Goal: Information Seeking & Learning: Learn about a topic

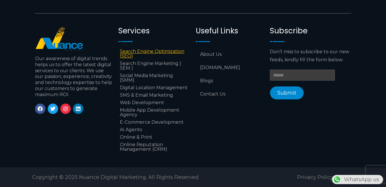
scroll to position [0, 151]
click at [200, 74] on link "Blogs" at bounding box center [230, 80] width 68 height 13
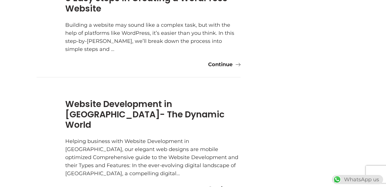
scroll to position [92, 0]
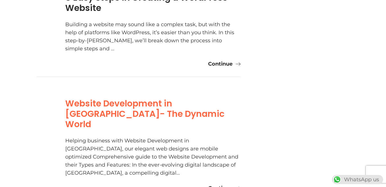
click at [97, 99] on link "Website Development in [GEOGRAPHIC_DATA]- The Dynamic World" at bounding box center [144, 113] width 159 height 33
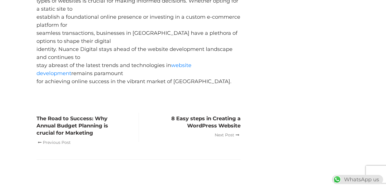
scroll to position [1113, 0]
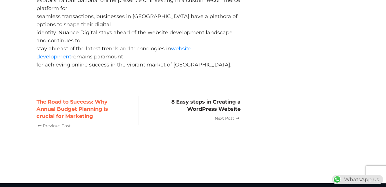
click at [96, 99] on h3 "The Road to Success: Why Annual Budget Planning is crucial for Marketing" at bounding box center [81, 109] width 90 height 22
